Goal: Task Accomplishment & Management: Manage account settings

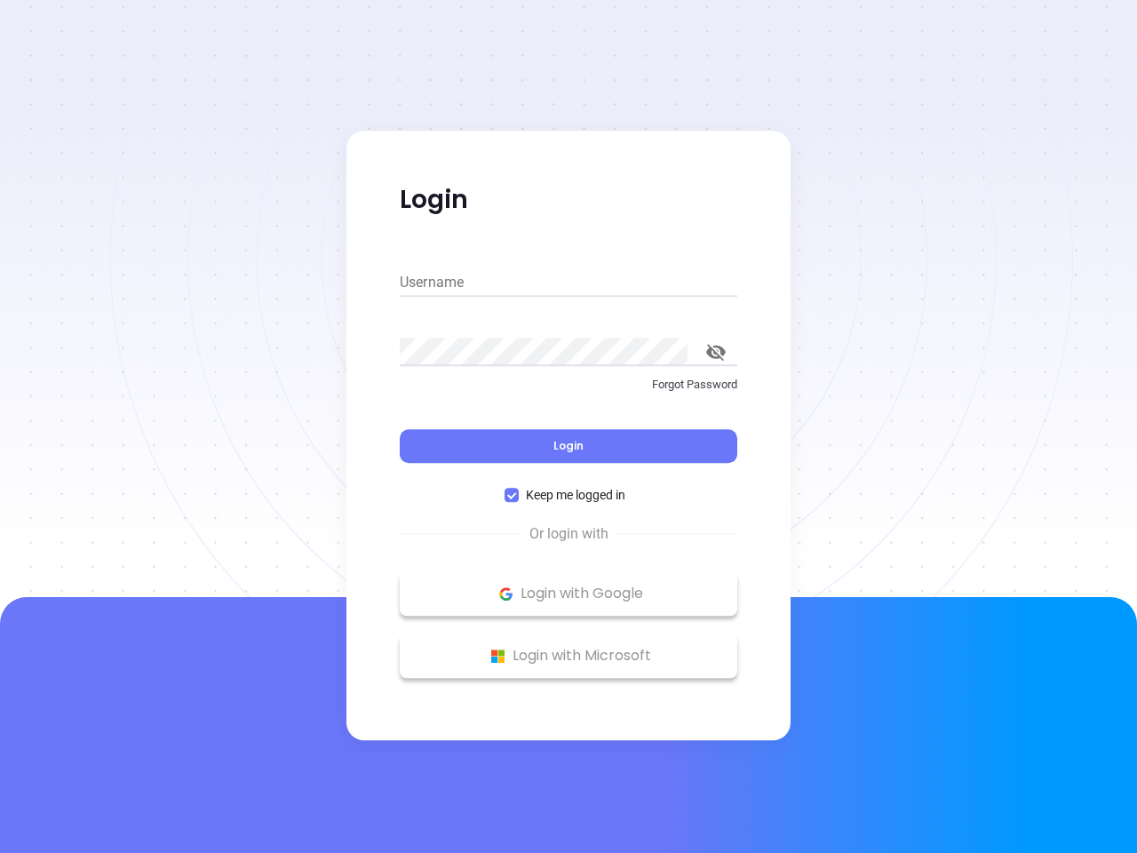
click at [569, 426] on div "Login" at bounding box center [569, 435] width 338 height 55
click at [569, 283] on input "Username" at bounding box center [569, 282] width 338 height 28
click at [716, 352] on icon "toggle password visibility" at bounding box center [716, 352] width 20 height 17
click at [569, 446] on span "Login" at bounding box center [568, 445] width 30 height 15
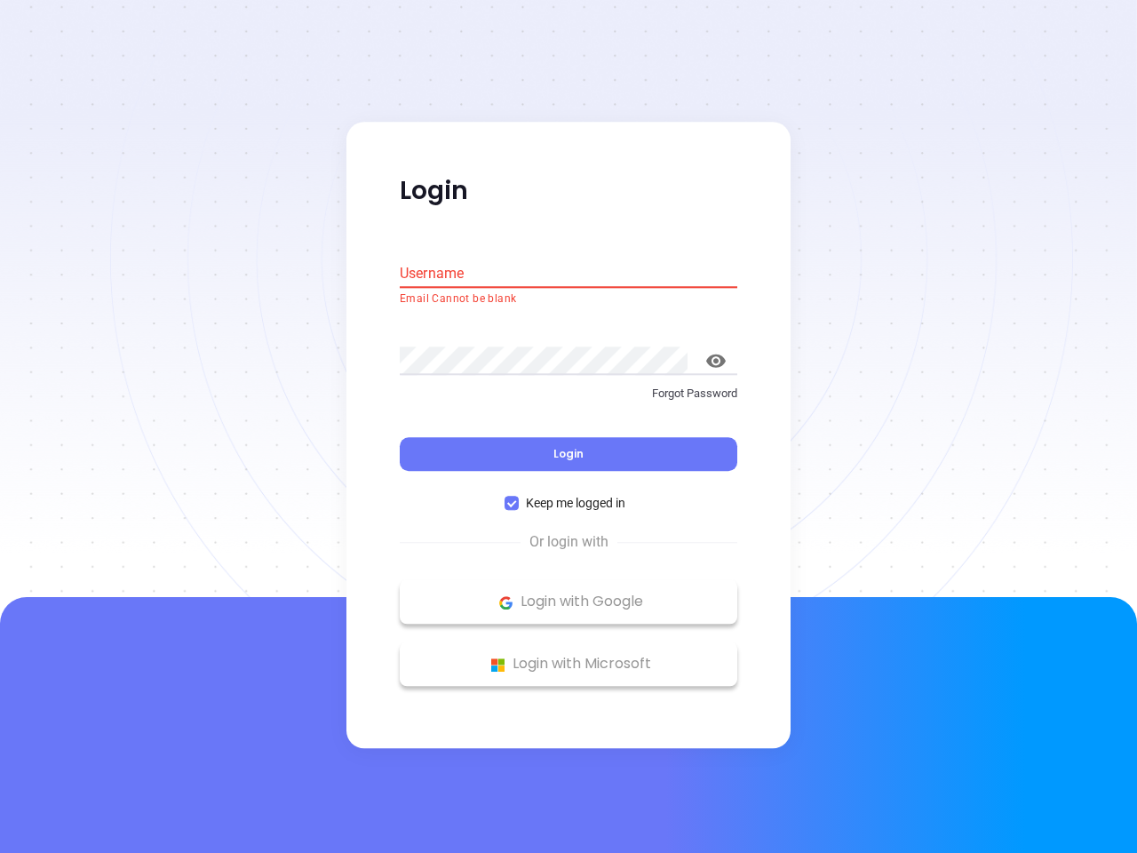
click at [569, 495] on span "Keep me logged in" at bounding box center [576, 504] width 114 height 20
click at [519, 497] on input "Keep me logged in" at bounding box center [512, 504] width 14 height 14
checkbox input "false"
click at [569, 593] on p "Login with Google" at bounding box center [569, 602] width 320 height 27
click at [569, 656] on p "Login with Microsoft" at bounding box center [569, 664] width 320 height 27
